Goal: Task Accomplishment & Management: Complete application form

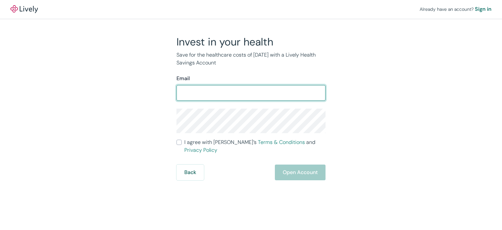
click at [191, 95] on input "Email" at bounding box center [251, 92] width 149 height 13
type input "[EMAIL_ADDRESS][DOMAIN_NAME]"
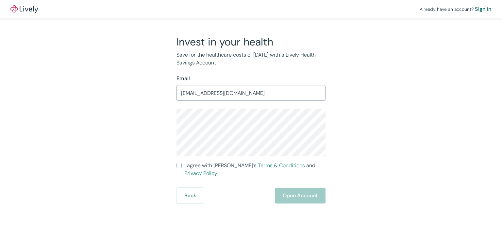
click at [117, 128] on div "Invest in your health Save for the healthcare costs of [DATE] with a Lively Hea…" at bounding box center [247, 119] width 314 height 168
click at [153, 127] on div "Invest in your health Save for the healthcare costs of [DATE] with a Lively Hea…" at bounding box center [247, 119] width 314 height 168
click at [176, 128] on div "Invest in your health Save for the healthcare costs of [DATE] with a Lively Hea…" at bounding box center [247, 119] width 157 height 168
click at [180, 166] on input "I agree with Lively’s Terms & Conditions and Privacy Policy" at bounding box center [179, 165] width 5 height 5
checkbox input "true"
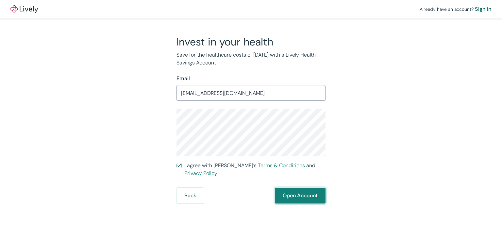
click at [304, 188] on button "Open Account" at bounding box center [300, 196] width 51 height 16
